Goal: Task Accomplishment & Management: Manage account settings

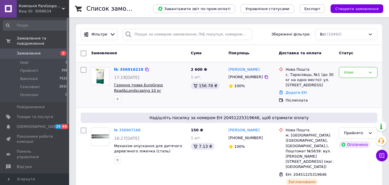
click at [137, 88] on span "Газонна трава EuroGrass Road&Landscaping 10 кг" at bounding box center [138, 88] width 49 height 10
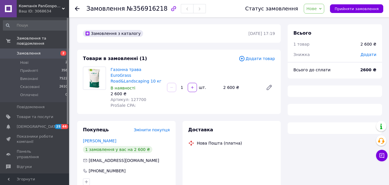
scroll to position [29, 0]
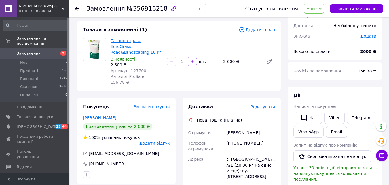
click at [129, 43] on link "Газонна трава EuroGrass Road&Landscaping 10 кг" at bounding box center [136, 46] width 51 height 16
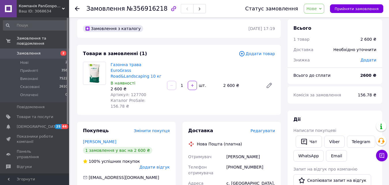
scroll to position [0, 0]
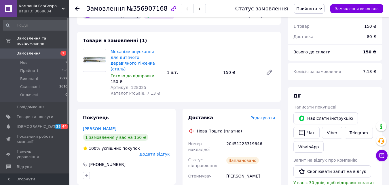
scroll to position [58, 0]
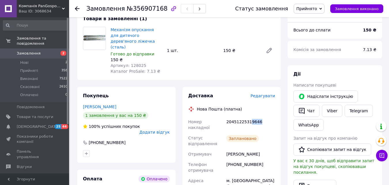
drag, startPoint x: 258, startPoint y: 117, endPoint x: 249, endPoint y: 114, distance: 9.1
click at [249, 116] on div "20451225319646" at bounding box center [250, 124] width 51 height 16
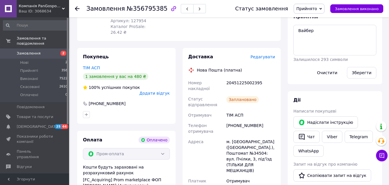
scroll to position [115, 0]
drag, startPoint x: 259, startPoint y: 73, endPoint x: 247, endPoint y: 76, distance: 12.9
click at [247, 77] on div "20451225002395" at bounding box center [250, 85] width 51 height 16
